Goal: Use online tool/utility: Utilize a website feature to perform a specific function

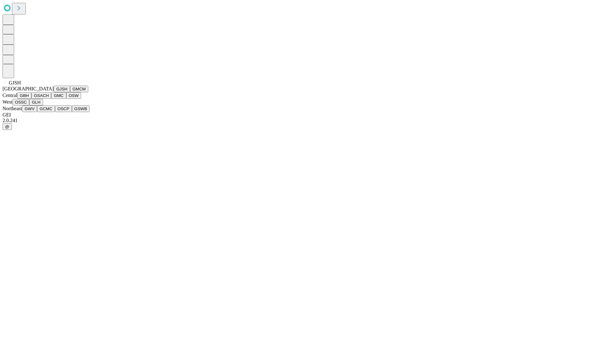
click at [54, 92] on button "GJSH" at bounding box center [62, 89] width 16 height 7
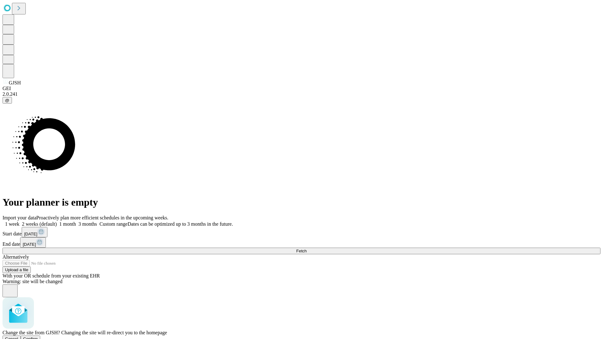
click at [38, 337] on span "Confirm" at bounding box center [30, 339] width 15 height 5
click at [19, 221] on label "1 week" at bounding box center [11, 223] width 17 height 5
click at [307, 249] on span "Fetch" at bounding box center [301, 251] width 10 height 5
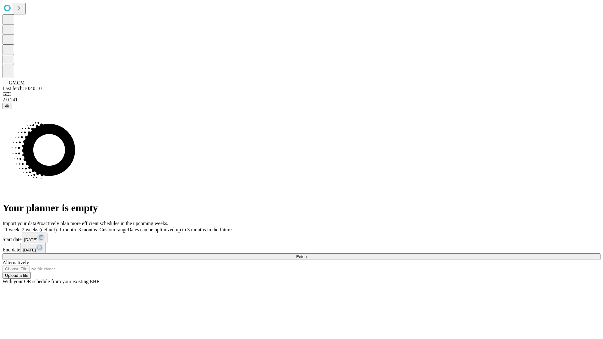
click at [19, 227] on label "1 week" at bounding box center [11, 229] width 17 height 5
click at [307, 254] on span "Fetch" at bounding box center [301, 256] width 10 height 5
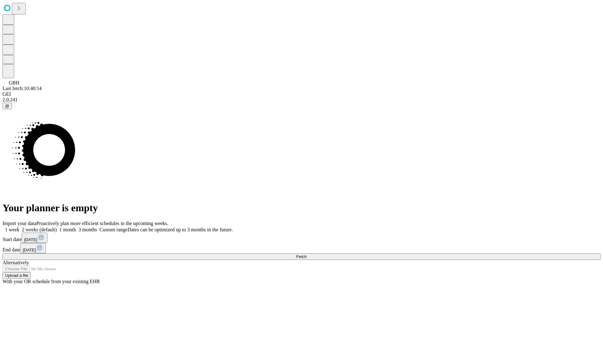
click at [19, 227] on label "1 week" at bounding box center [11, 229] width 17 height 5
click at [307, 254] on span "Fetch" at bounding box center [301, 256] width 10 height 5
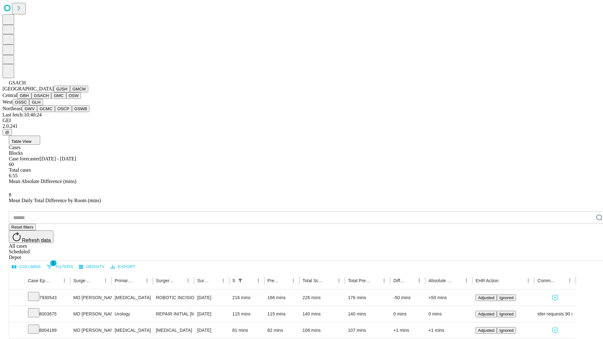
click at [51, 99] on button "GMC" at bounding box center [58, 95] width 15 height 7
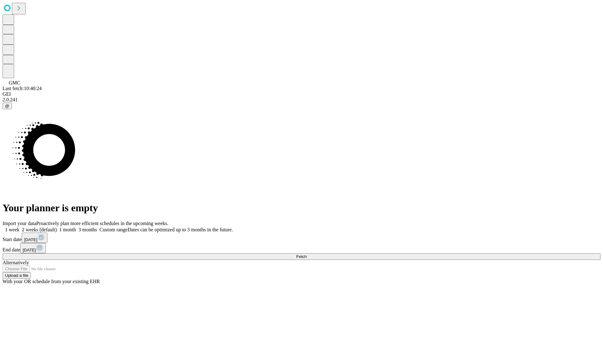
click at [19, 227] on label "1 week" at bounding box center [11, 229] width 17 height 5
click at [307, 254] on span "Fetch" at bounding box center [301, 256] width 10 height 5
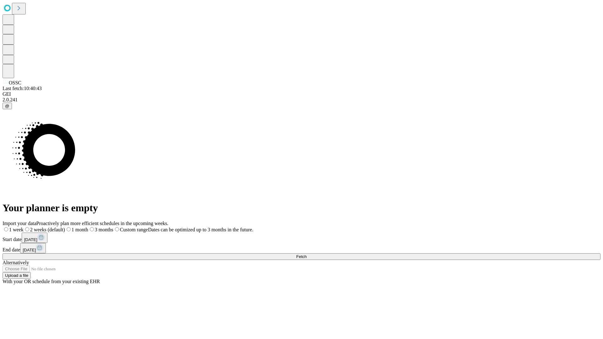
click at [307, 254] on span "Fetch" at bounding box center [301, 256] width 10 height 5
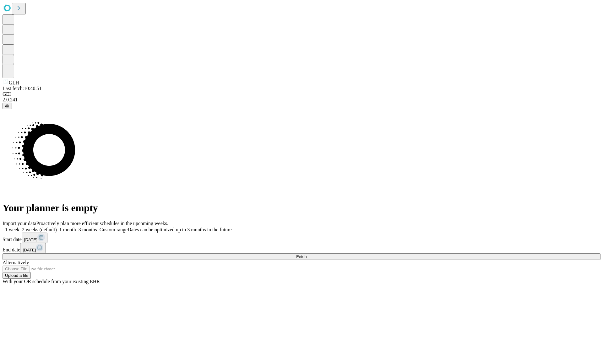
click at [19, 227] on label "1 week" at bounding box center [11, 229] width 17 height 5
click at [307, 254] on span "Fetch" at bounding box center [301, 256] width 10 height 5
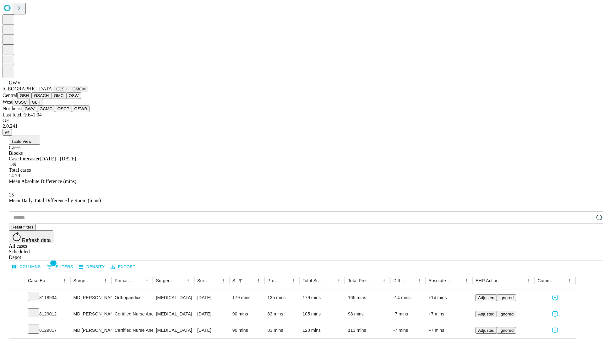
click at [49, 112] on button "GCMC" at bounding box center [46, 109] width 18 height 7
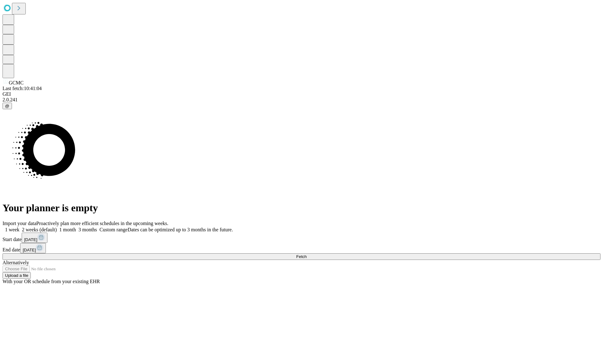
click at [19, 227] on label "1 week" at bounding box center [11, 229] width 17 height 5
click at [307, 254] on span "Fetch" at bounding box center [301, 256] width 10 height 5
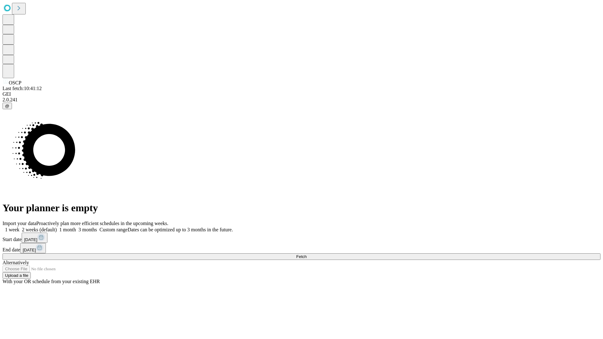
click at [19, 227] on label "1 week" at bounding box center [11, 229] width 17 height 5
click at [307, 254] on span "Fetch" at bounding box center [301, 256] width 10 height 5
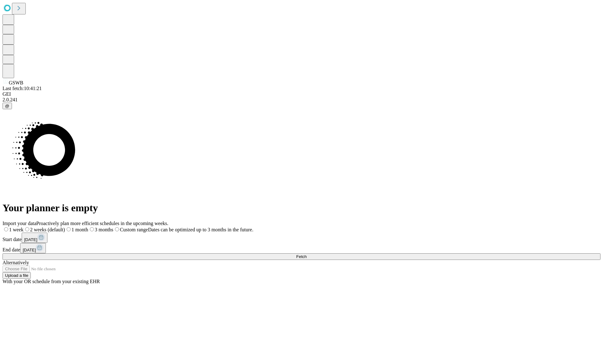
click at [24, 227] on label "1 week" at bounding box center [13, 229] width 21 height 5
click at [307, 254] on span "Fetch" at bounding box center [301, 256] width 10 height 5
